Goal: Transaction & Acquisition: Download file/media

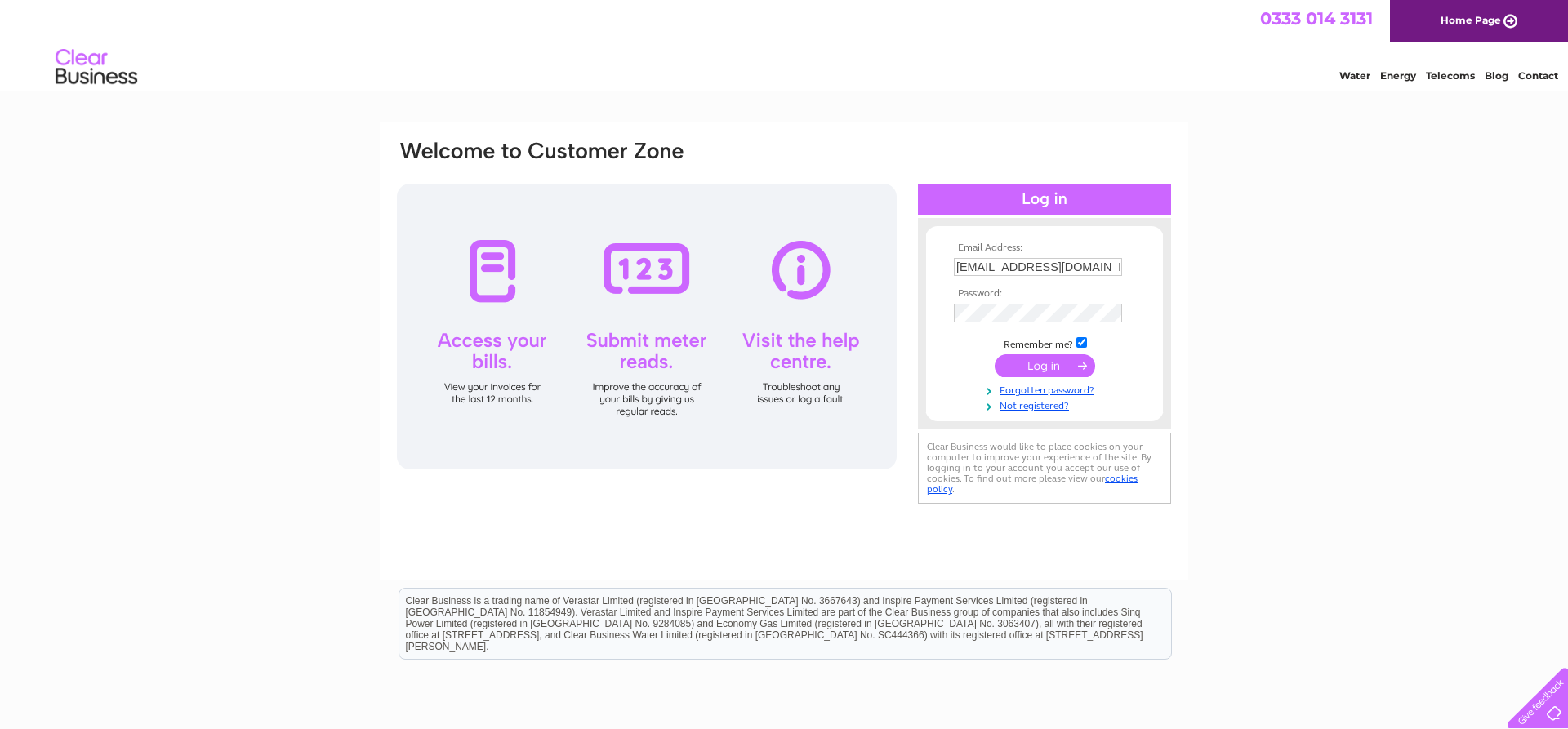
click at [1049, 367] on input "submit" at bounding box center [1045, 366] width 101 height 23
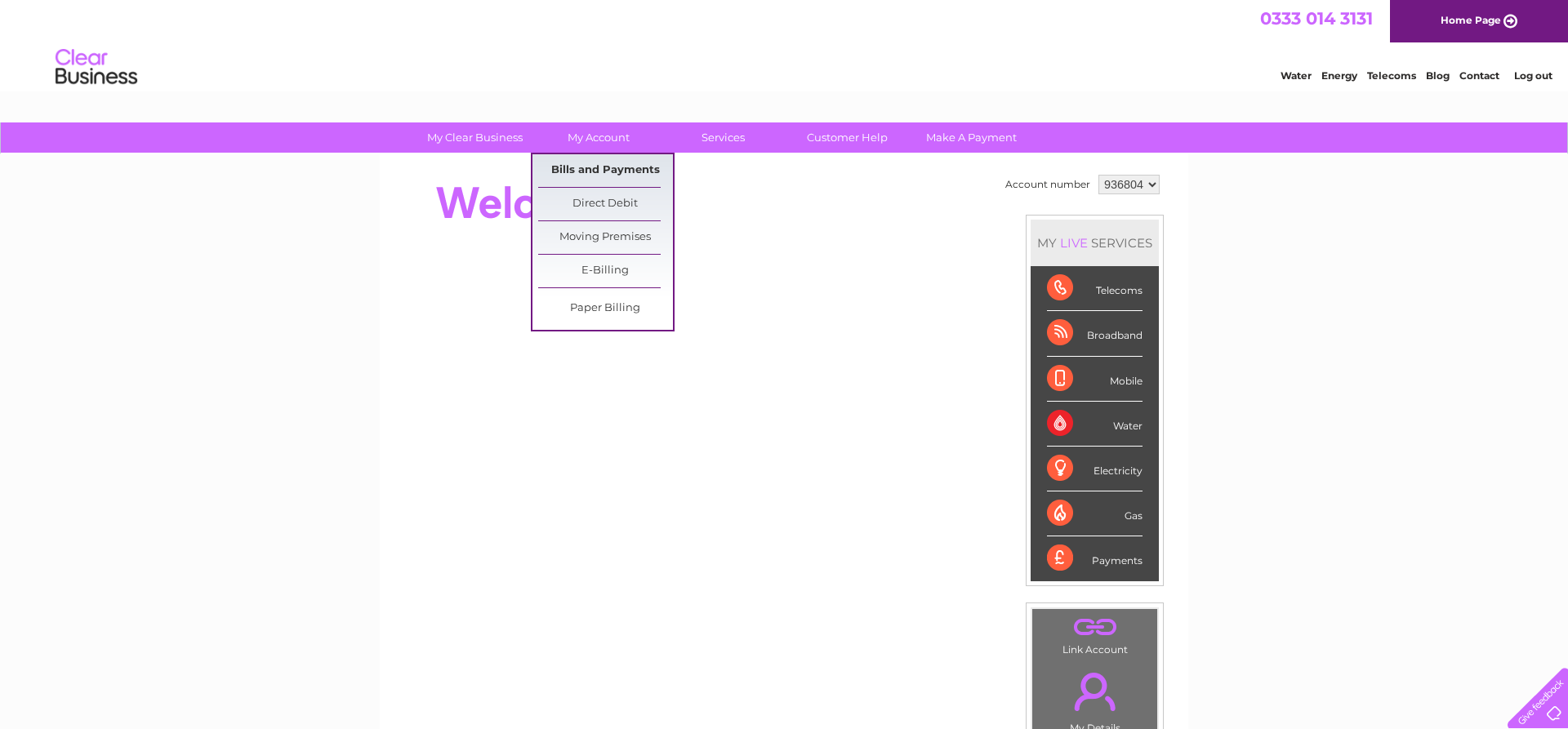
click at [606, 179] on link "Bills and Payments" at bounding box center [605, 170] width 135 height 33
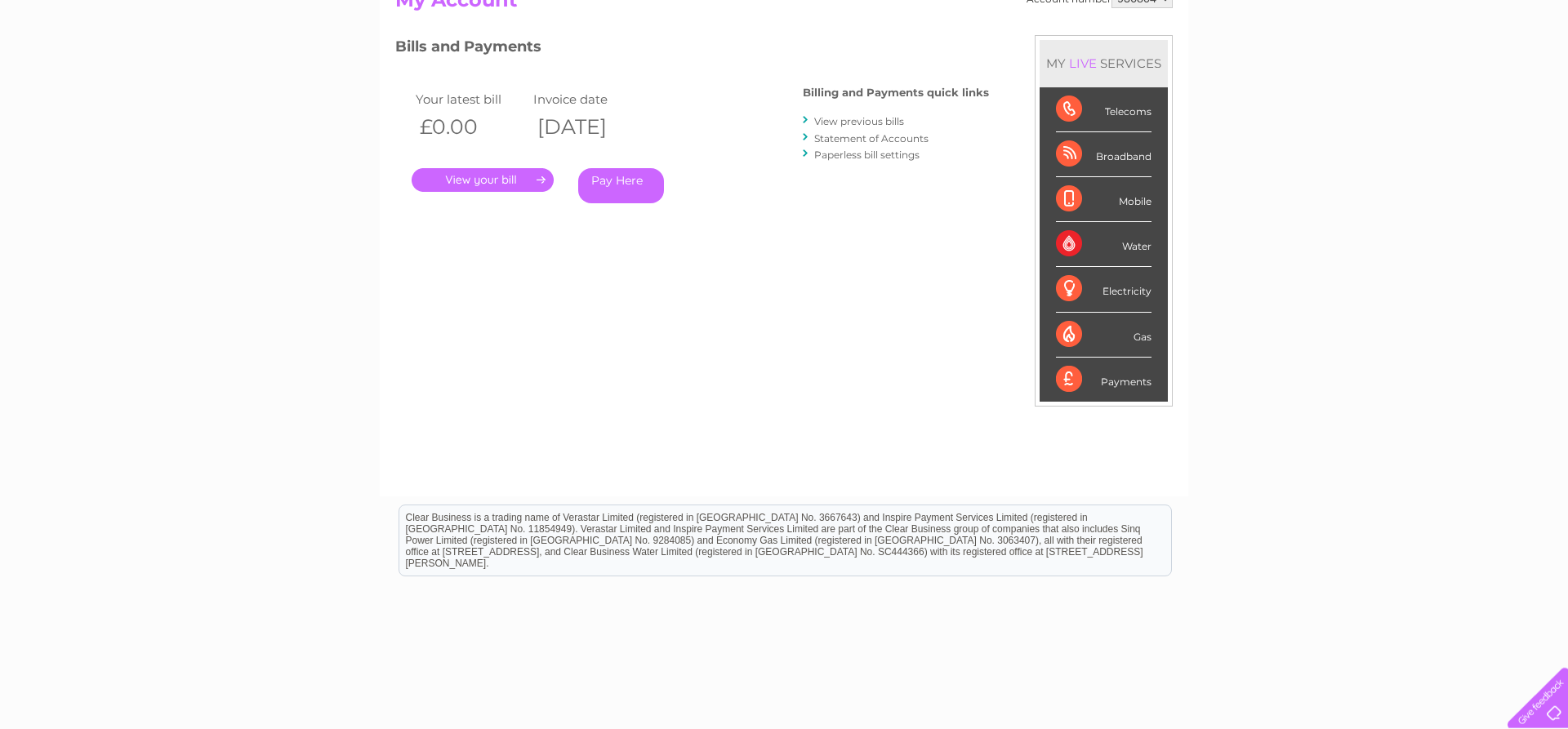
scroll to position [167, 0]
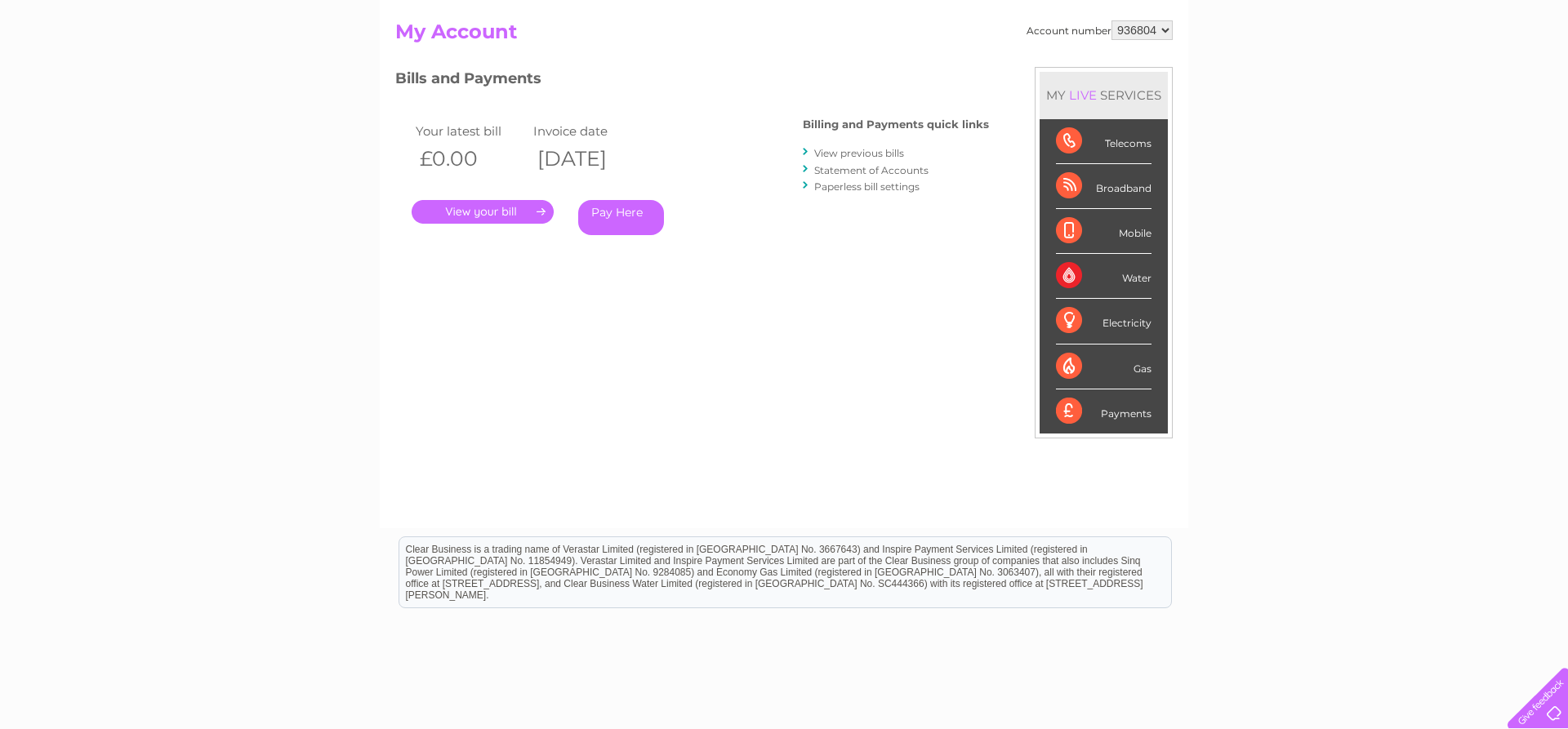
click at [867, 158] on link "View previous bills" at bounding box center [859, 153] width 90 height 12
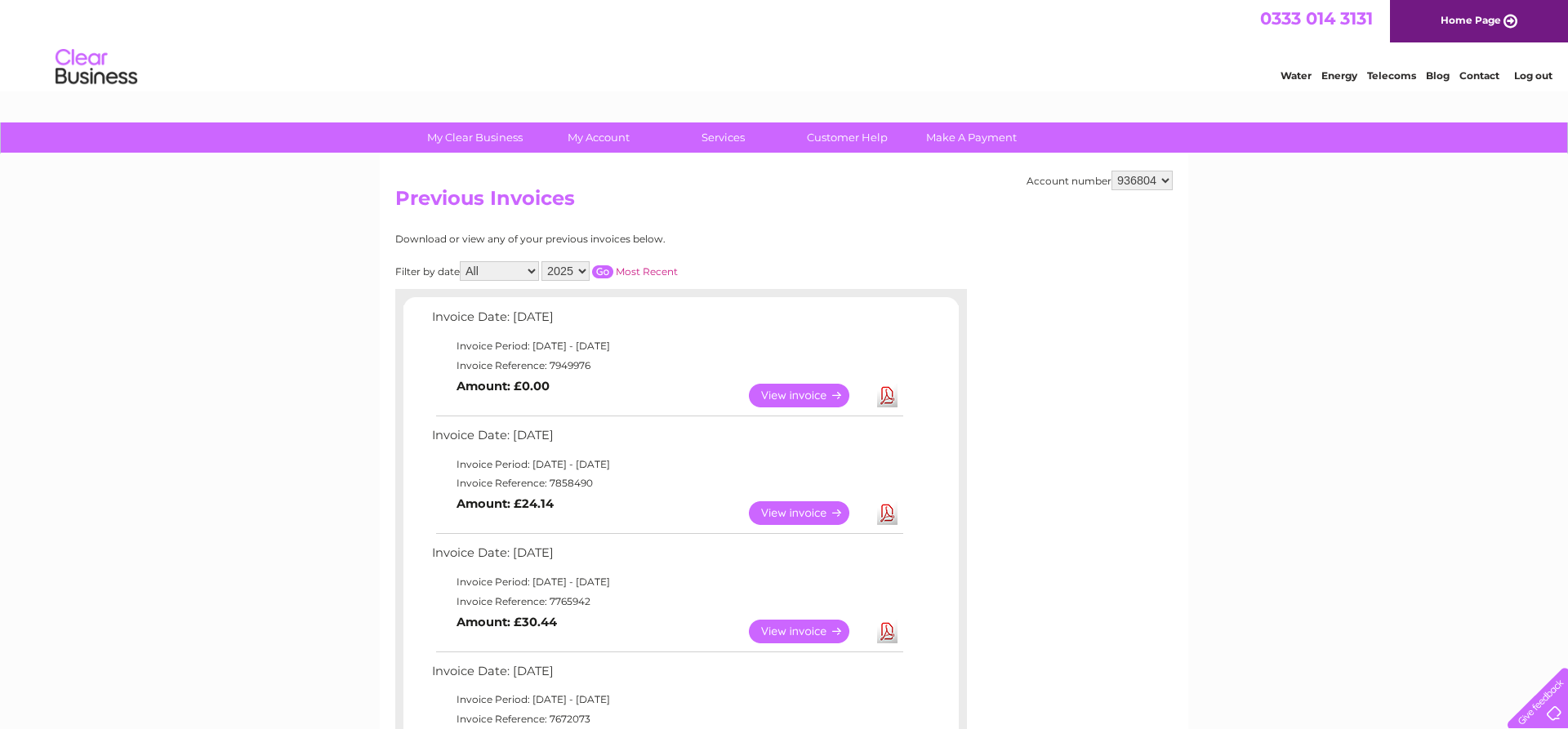
click at [460, 262] on select "All January February March April May June July August September October Novembe…" at bounding box center [499, 271] width 79 height 20
click at [541, 262] on select "2025 2024 2023 2022" at bounding box center [565, 271] width 48 height 20
click option "2023" at bounding box center [0, 0] width 0 height 0
click at [596, 272] on input "button" at bounding box center [602, 271] width 22 height 13
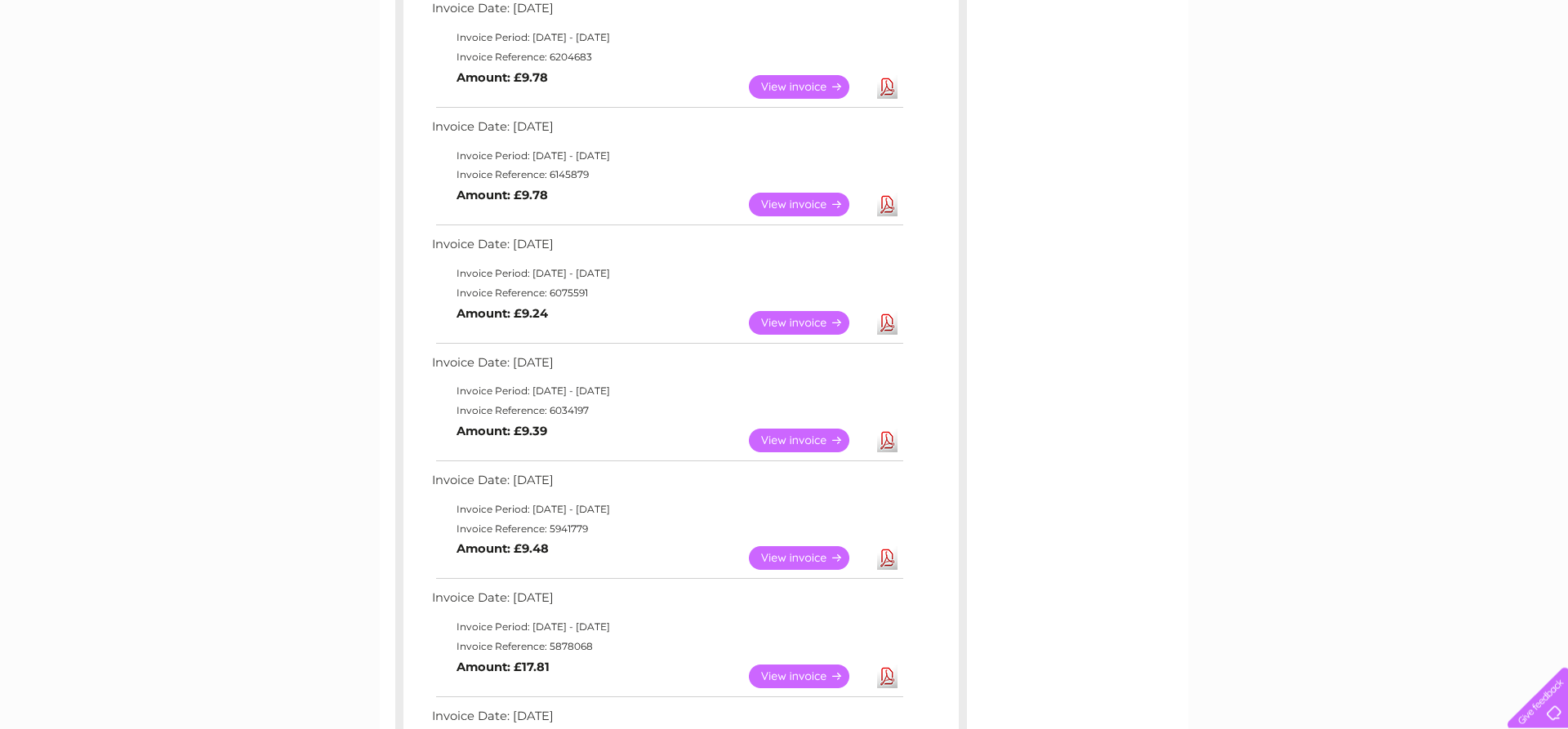
scroll to position [333, 0]
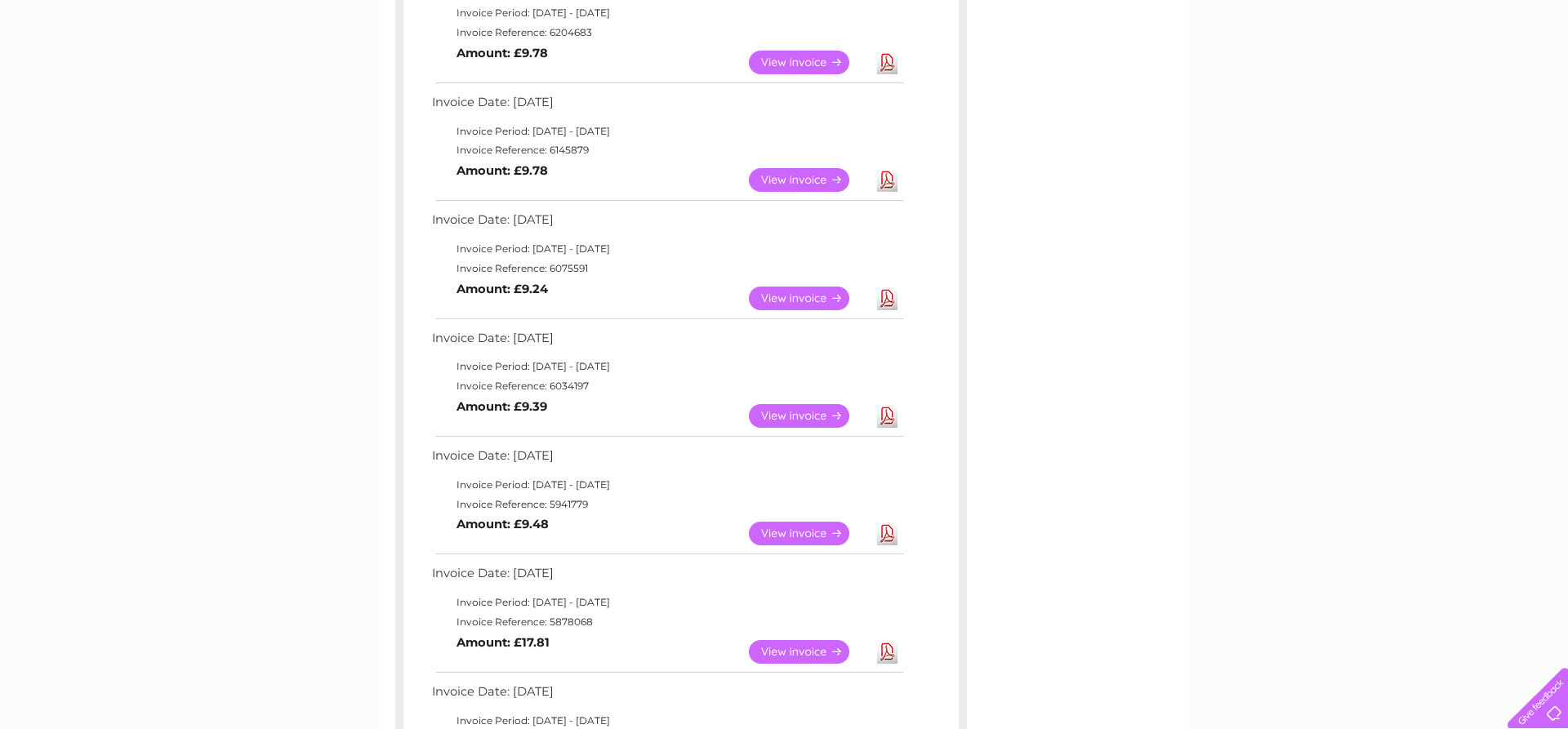
click at [885, 299] on link "Download" at bounding box center [887, 299] width 21 height 24
click at [877, 174] on td "Download" at bounding box center [886, 180] width 28 height 32
click at [887, 178] on link "Download" at bounding box center [887, 180] width 21 height 24
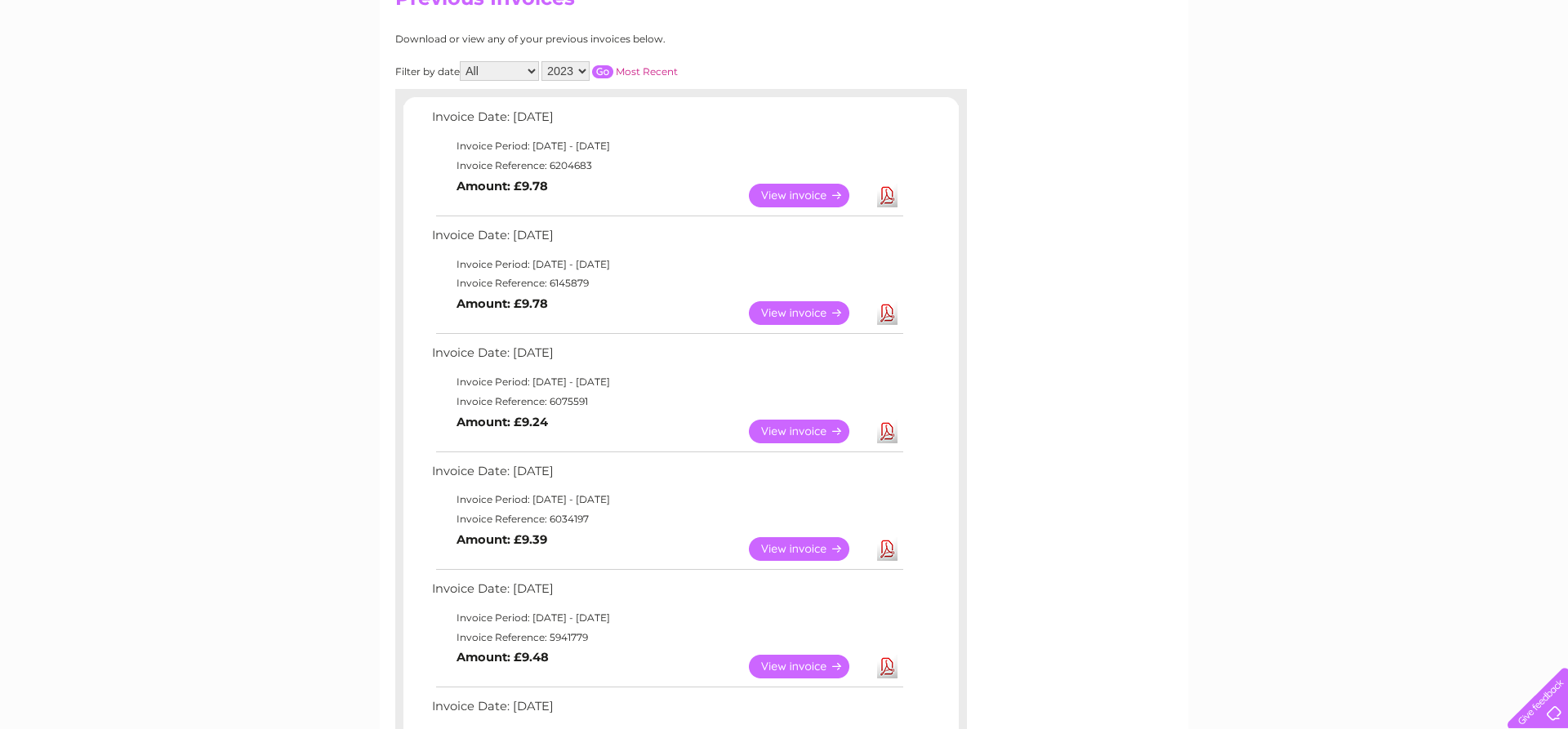
scroll to position [167, 0]
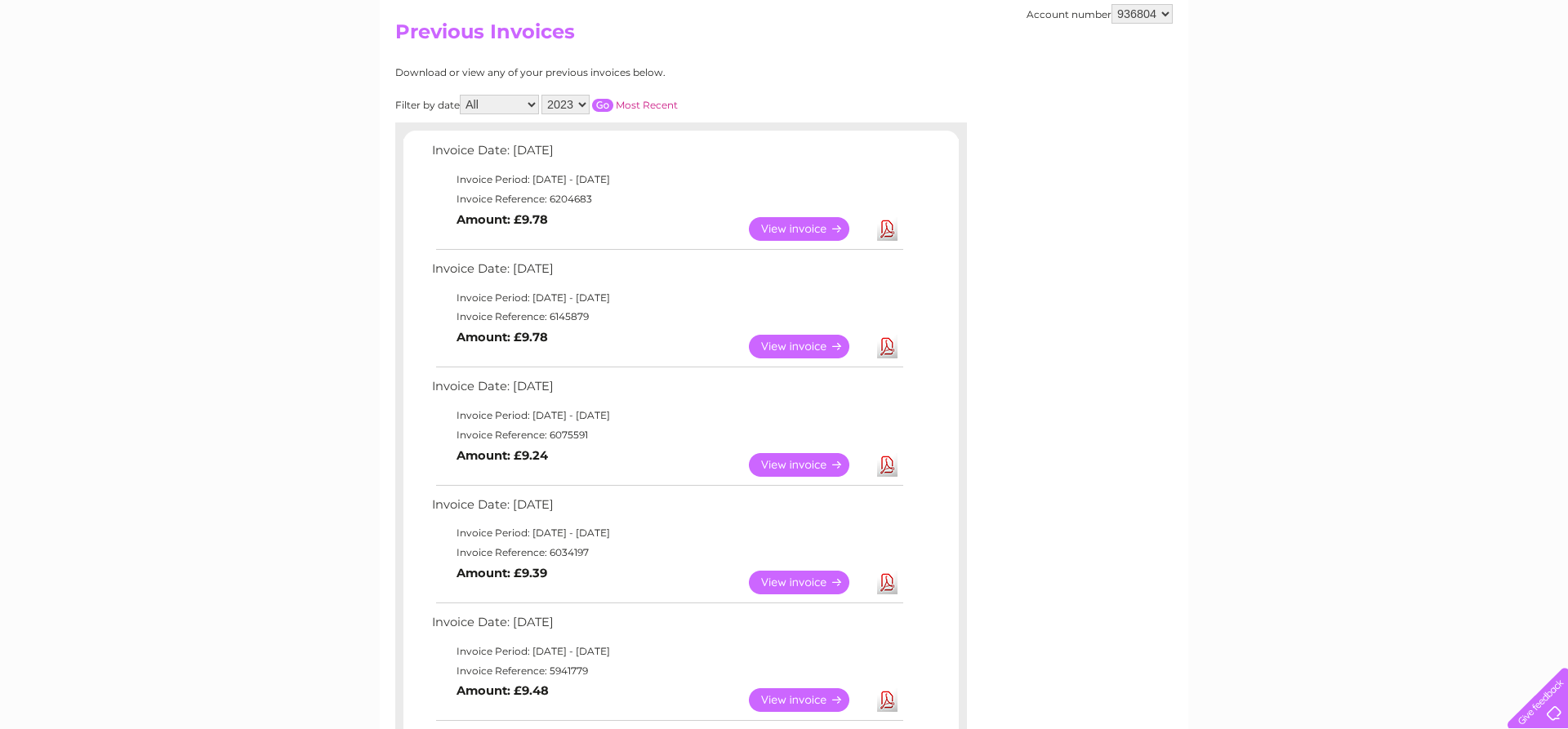
click at [882, 237] on link "Download" at bounding box center [887, 229] width 21 height 24
click at [541, 95] on select "2025 2024 2023 2022" at bounding box center [565, 104] width 48 height 20
select select "2024"
click option "2024" at bounding box center [0, 0] width 0 height 0
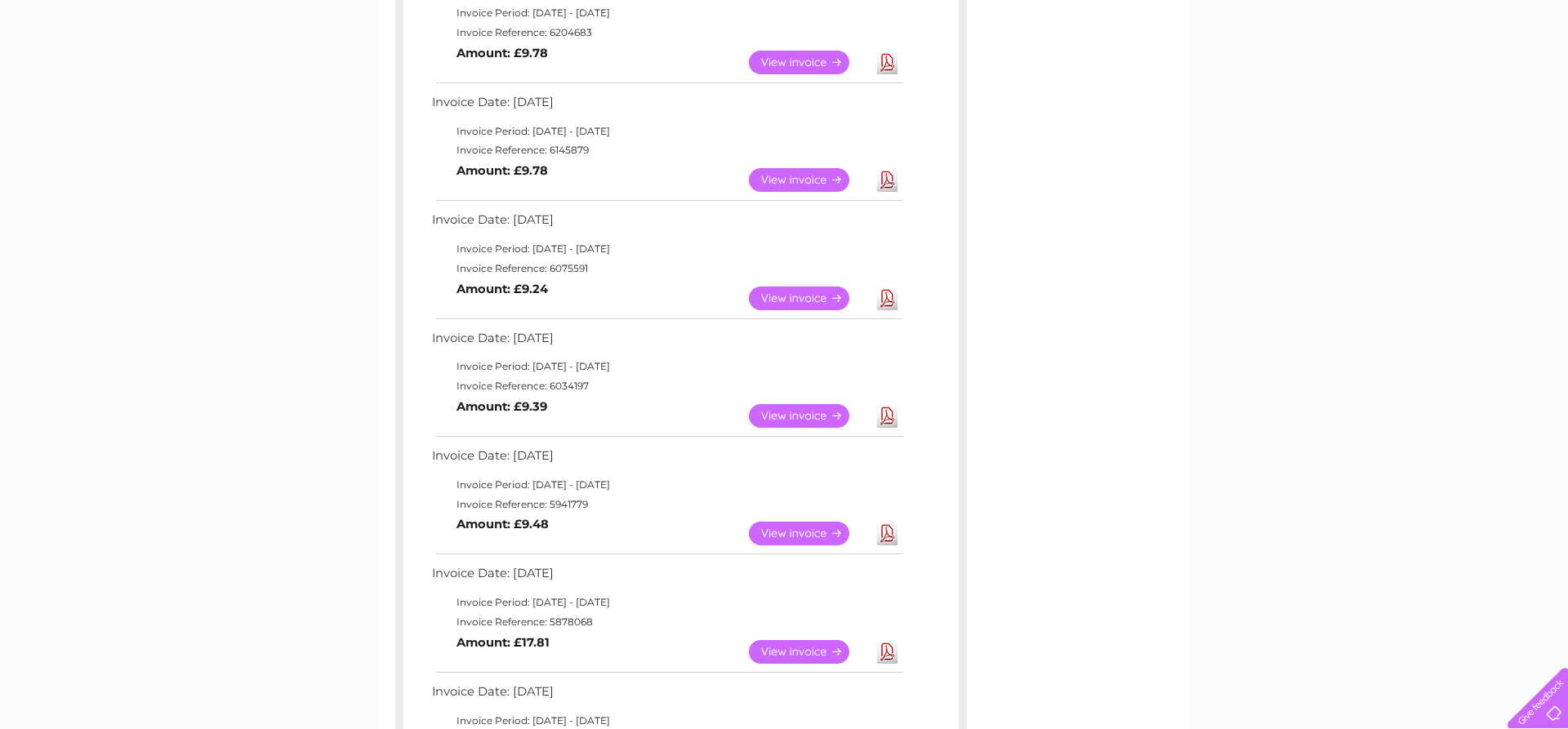
scroll to position [0, 0]
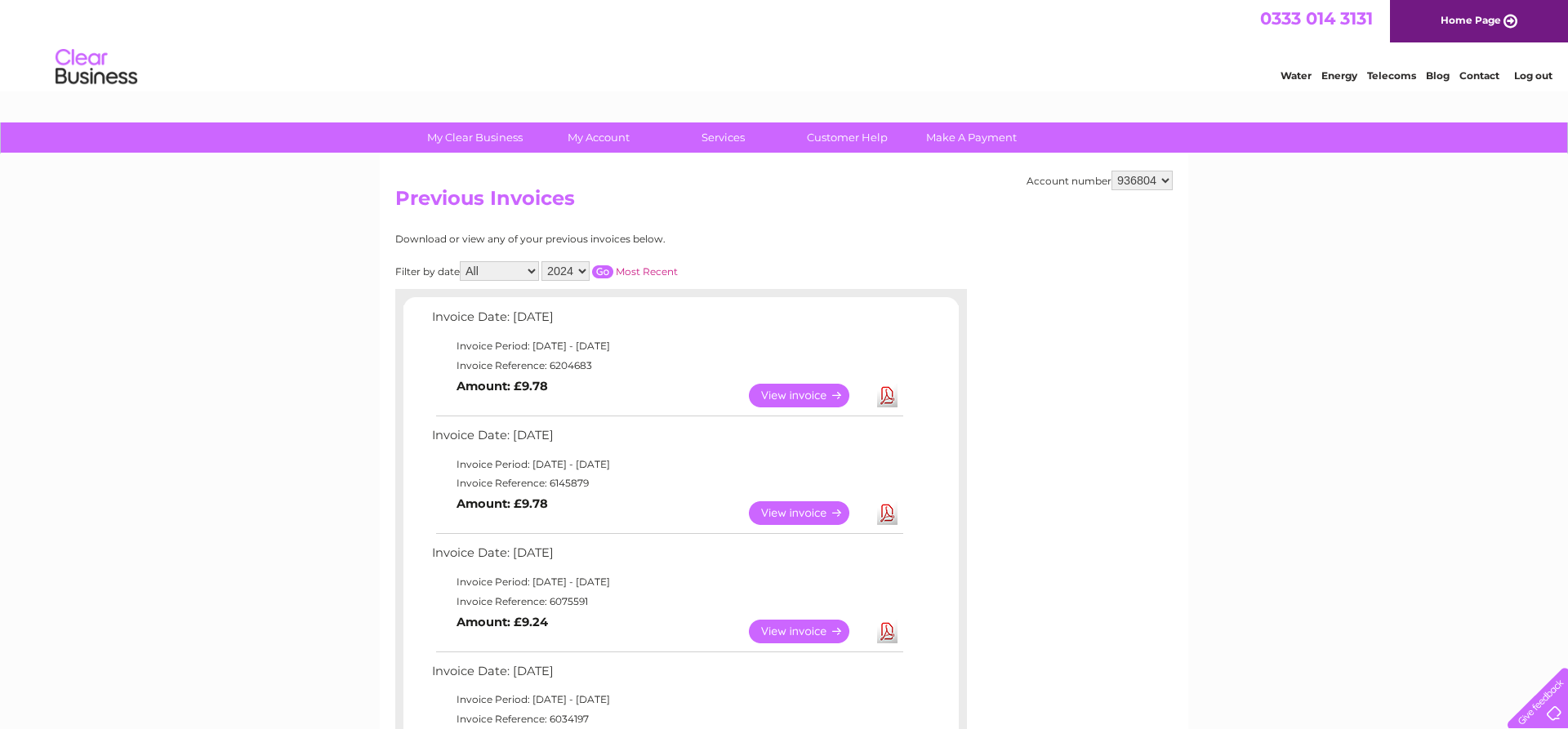
click at [599, 271] on input "button" at bounding box center [602, 271] width 22 height 13
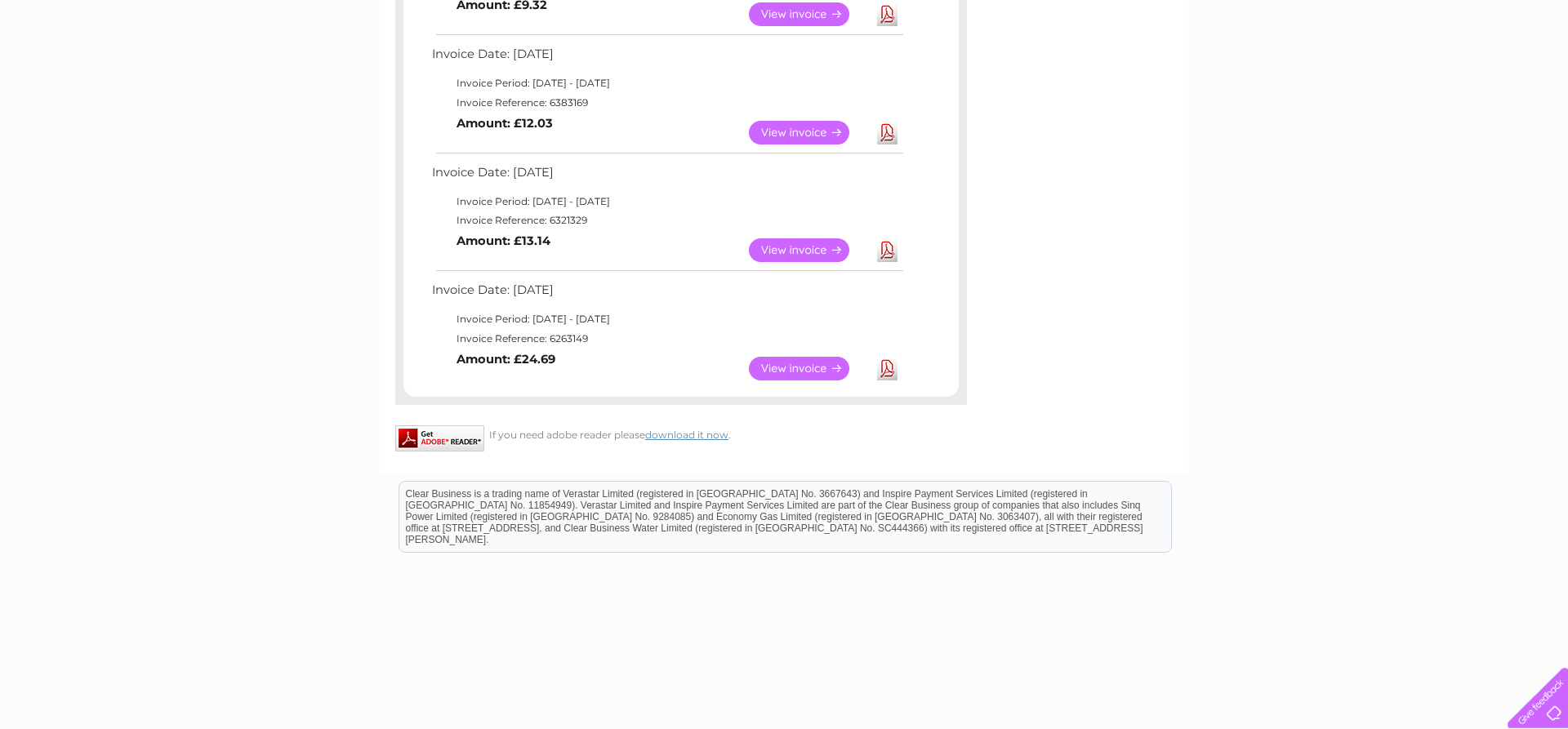
scroll to position [1332, 0]
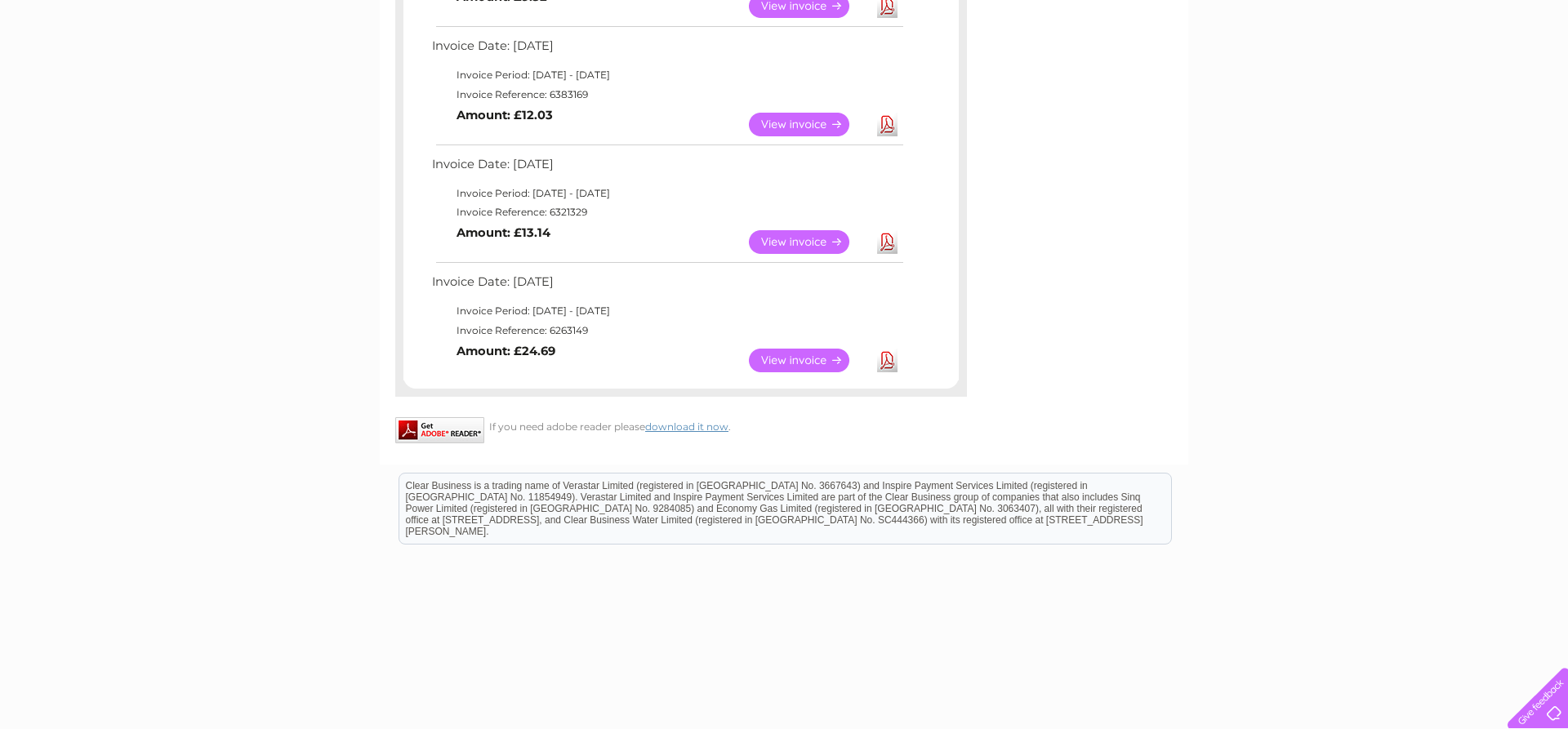
click at [892, 363] on link "Download" at bounding box center [887, 361] width 21 height 24
